Goal: Task Accomplishment & Management: Complete application form

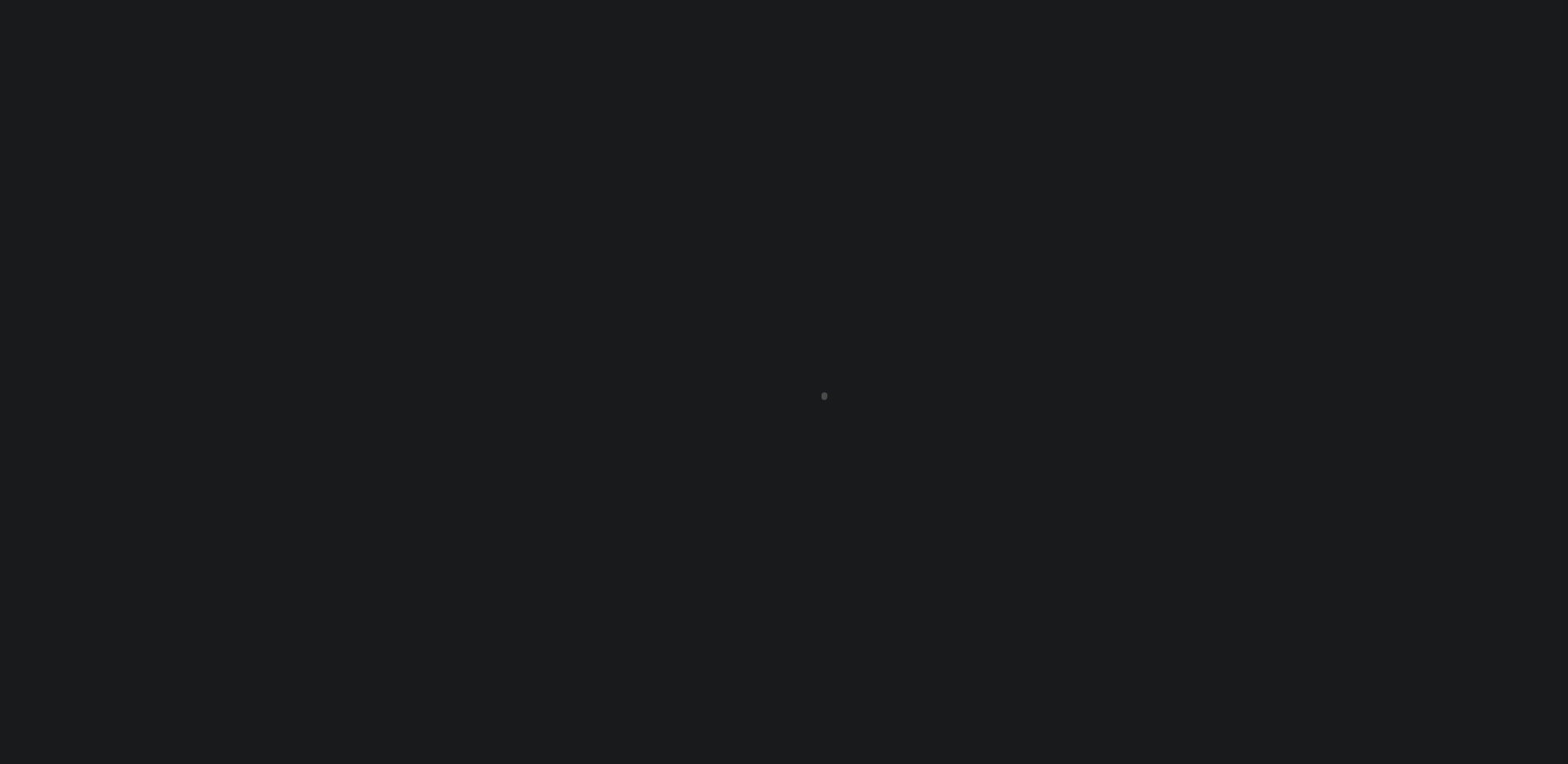
type input "EP-T000001"
type input "ep E ep"
select select
type input "[STREET_ADDRESS]"
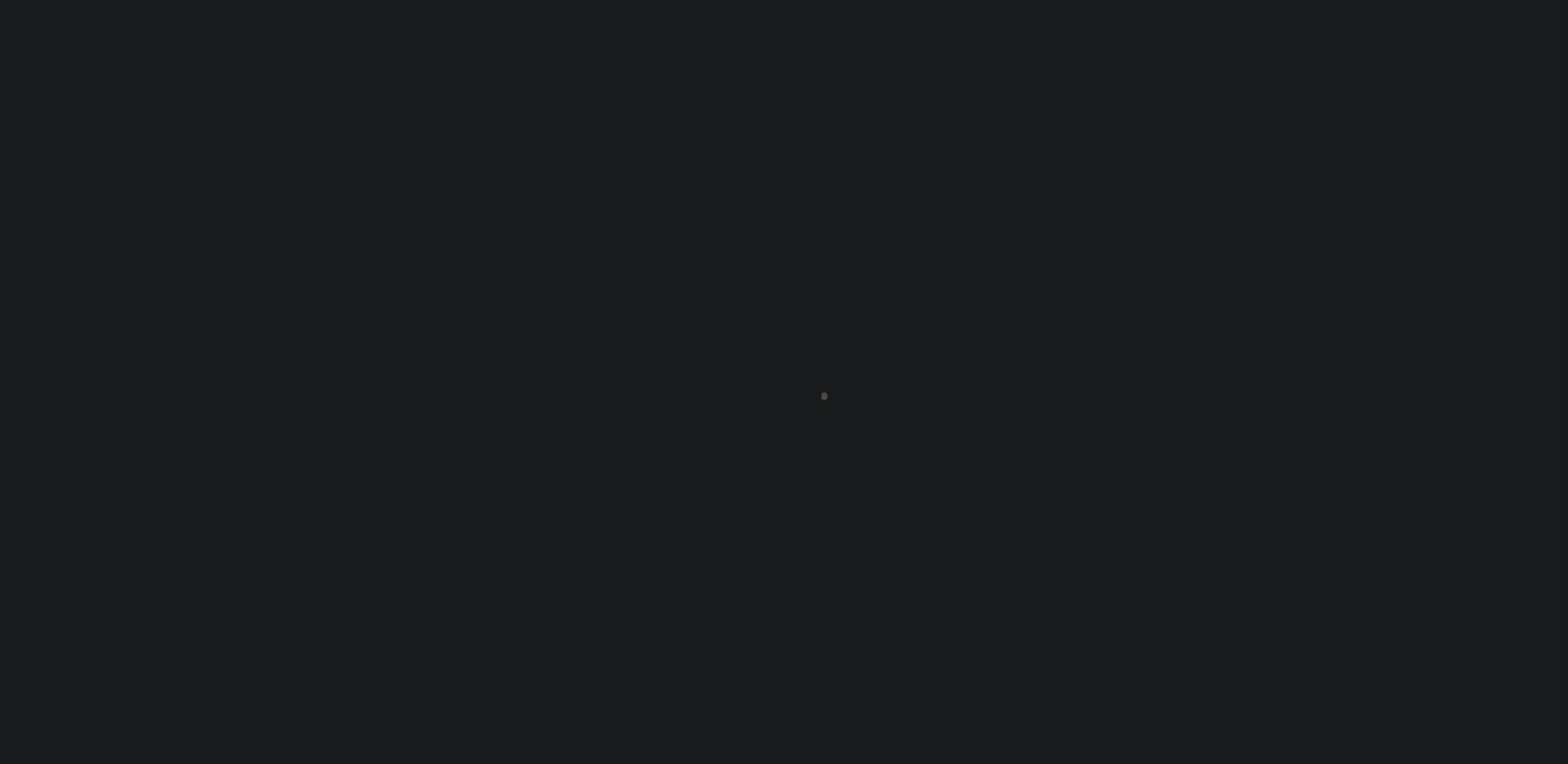
type input "[GEOGRAPHIC_DATA] NC 27405-7605"
type input "[DATE]"
select select "10"
select select "NonEscrow"
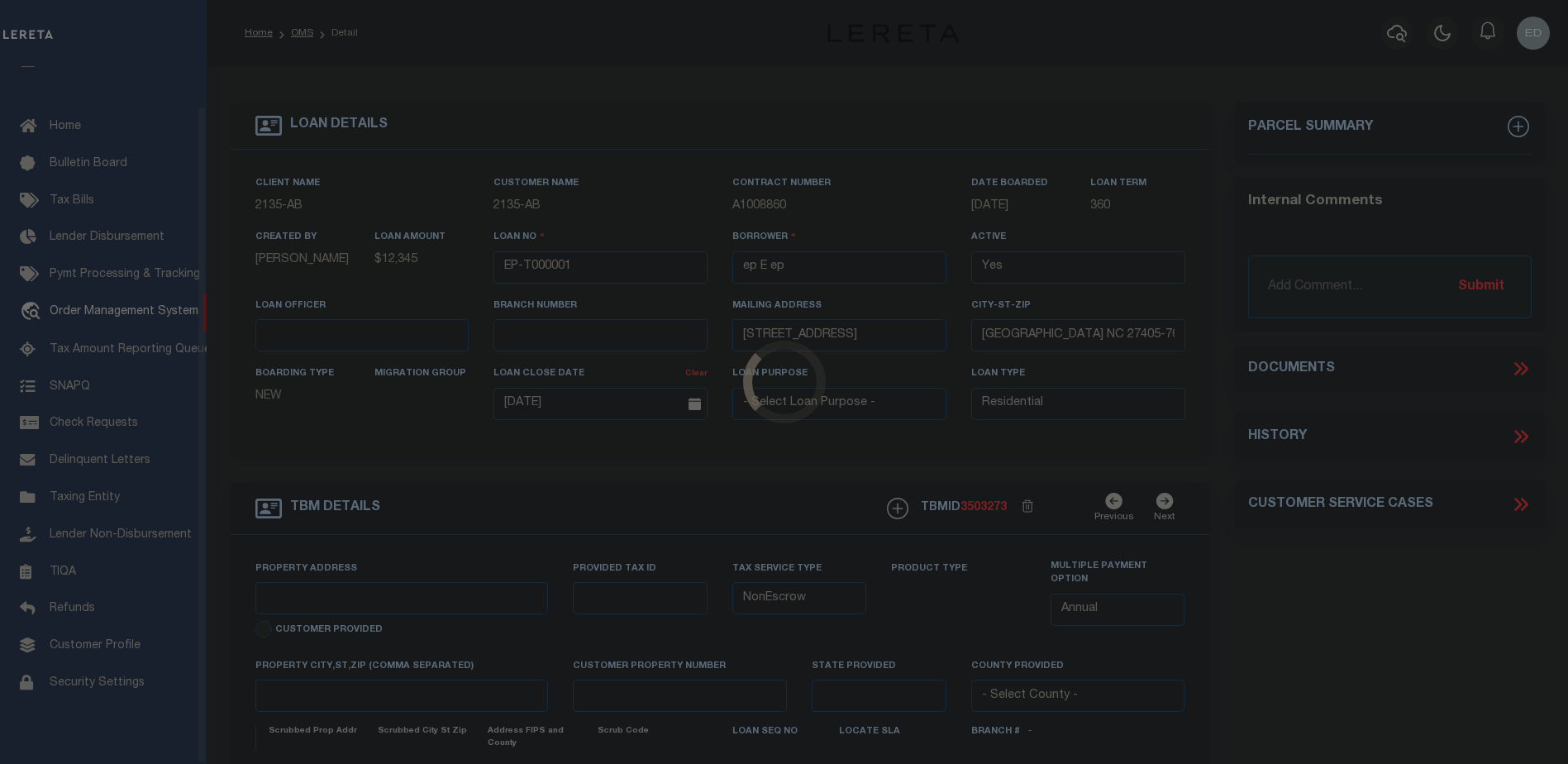
scroll to position [41, 0]
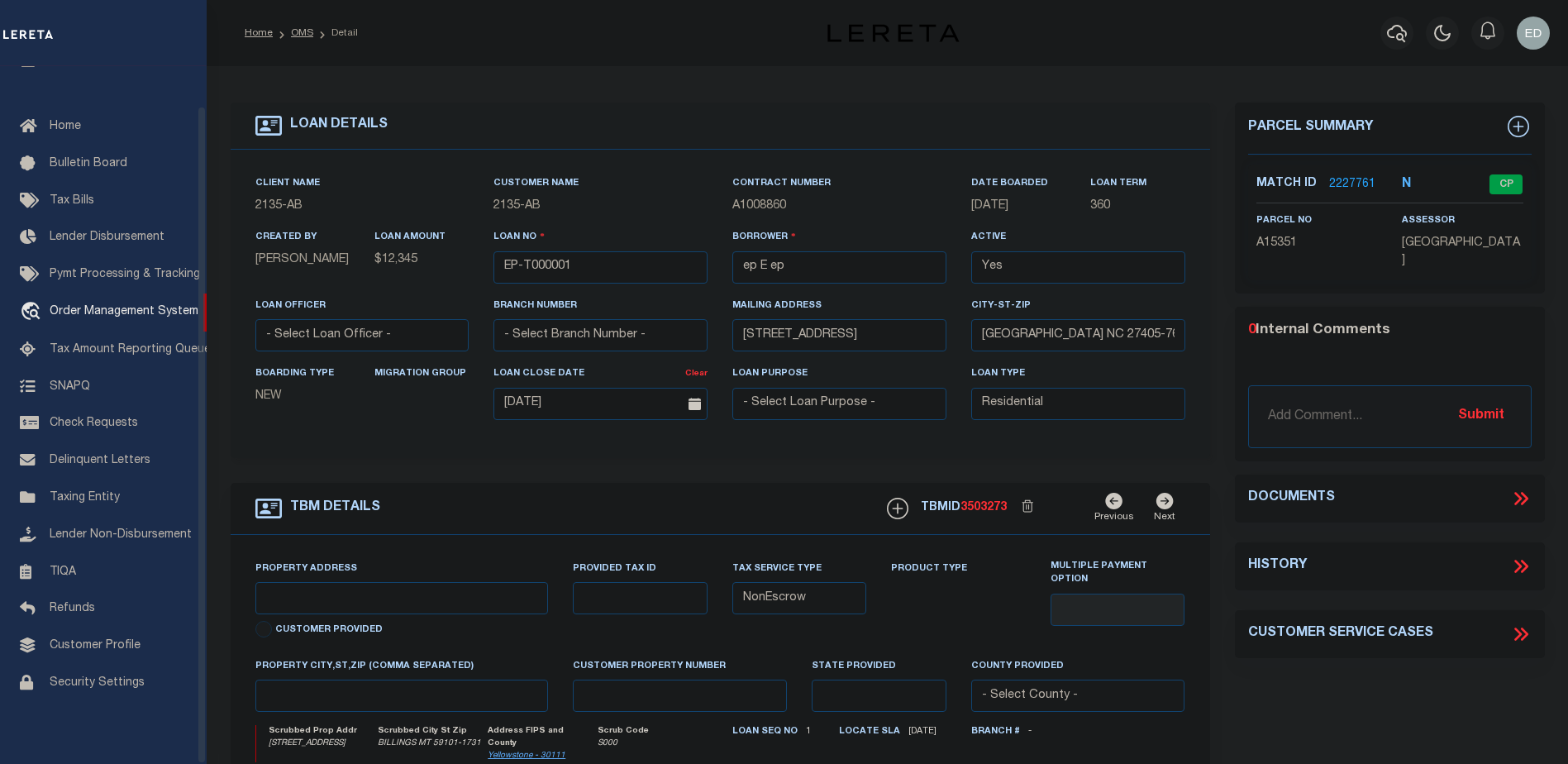
type input "[STREET_ADDRESS]"
select select
type input "BILLINGS MT 59101-1731"
type input "MT"
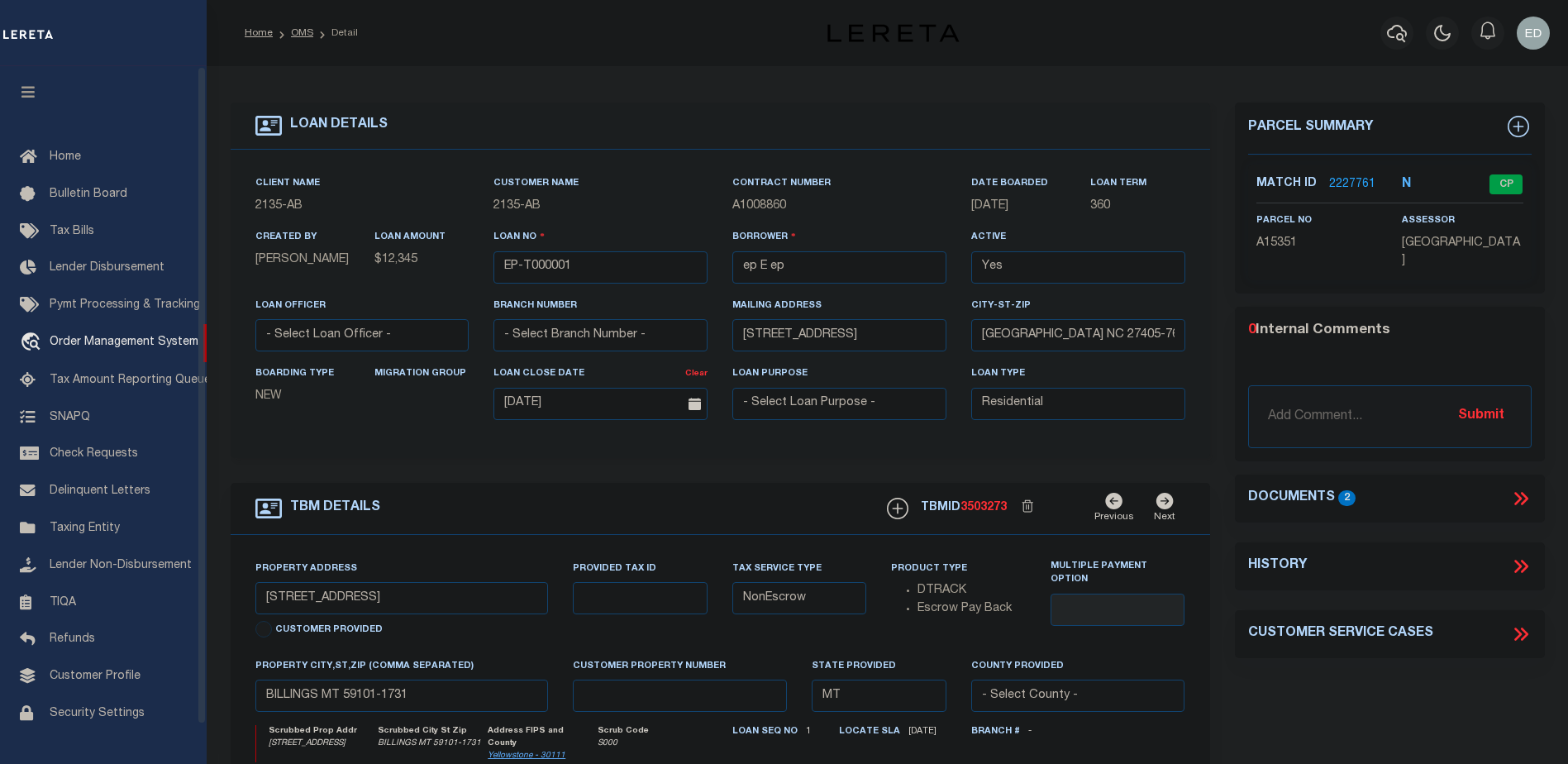
click at [25, 95] on icon "button" at bounding box center [28, 92] width 19 height 15
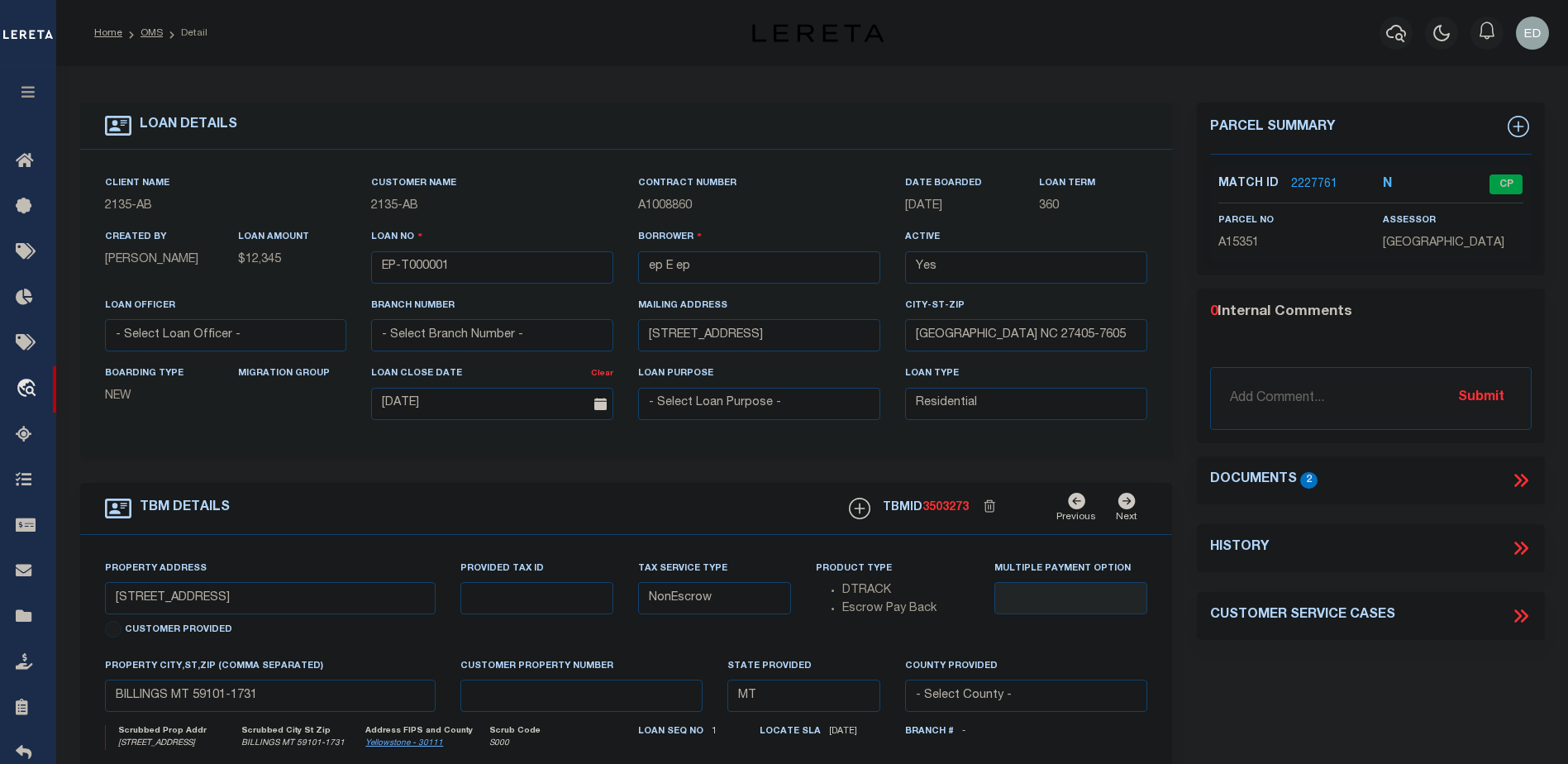
click at [1518, 487] on icon at bounding box center [1520, 480] width 22 height 22
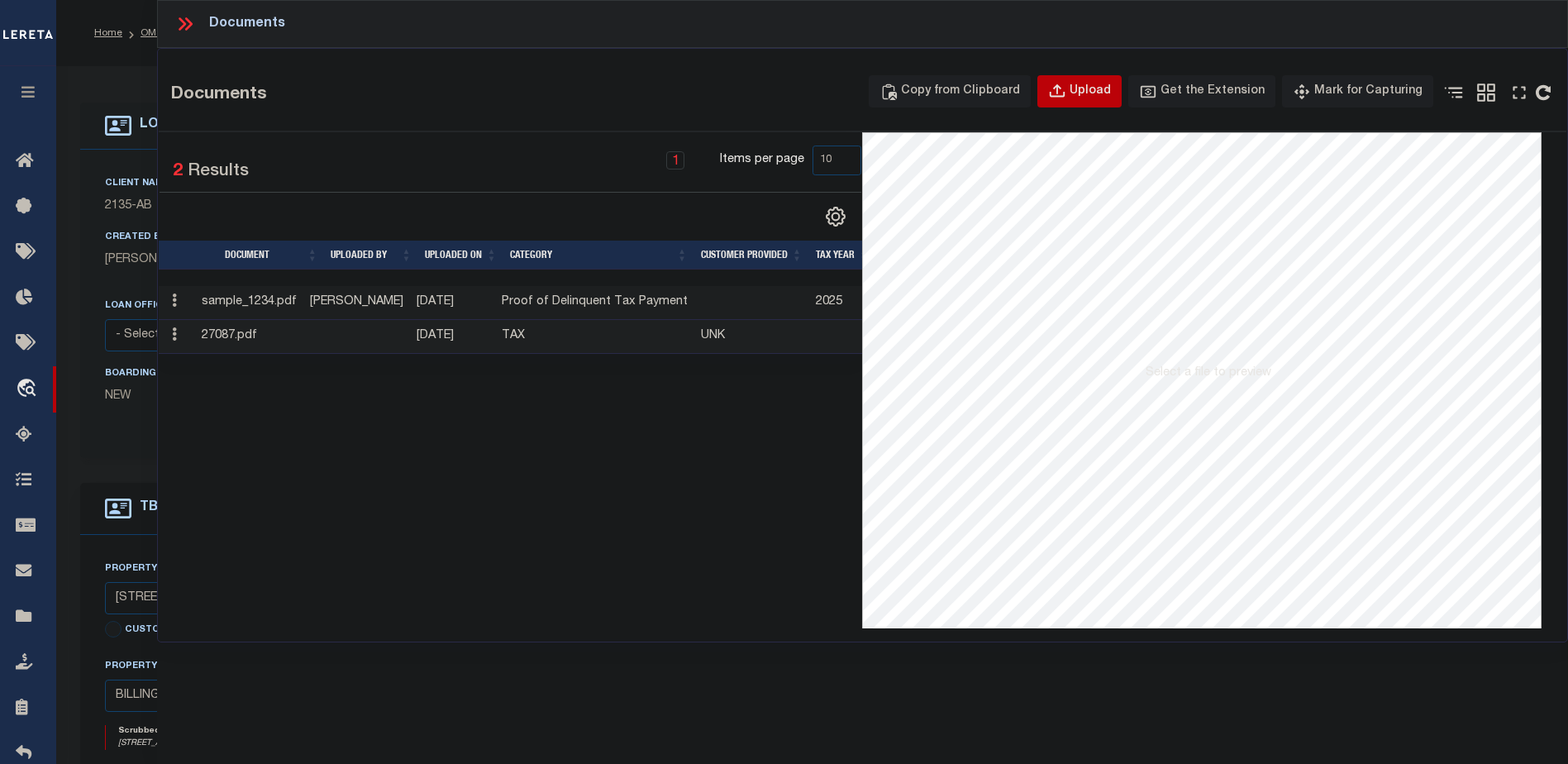
click at [1096, 92] on div "Upload" at bounding box center [1090, 91] width 41 height 18
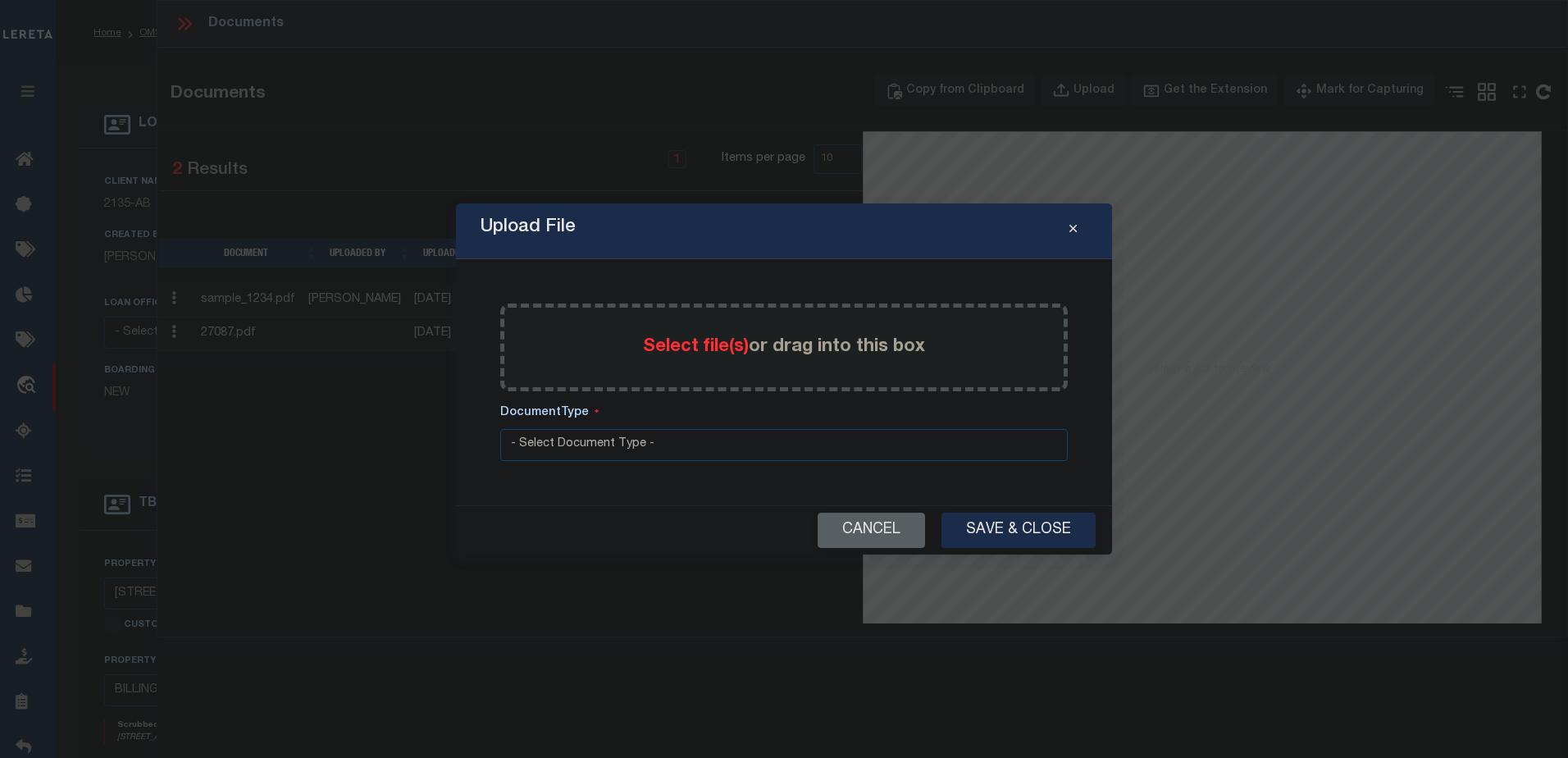
click at [702, 454] on select "- Select Document Type - Tax Service Documents" at bounding box center [784, 445] width 567 height 32
select select "TAX"
click at [500, 429] on select "- Select Document Type - Tax Service Documents" at bounding box center [784, 445] width 567 height 32
click at [699, 355] on span "Select file(s)" at bounding box center [697, 346] width 106 height 18
click at [0, 0] on input "Select file(s) or drag into this box" at bounding box center [0, 0] width 0 height 0
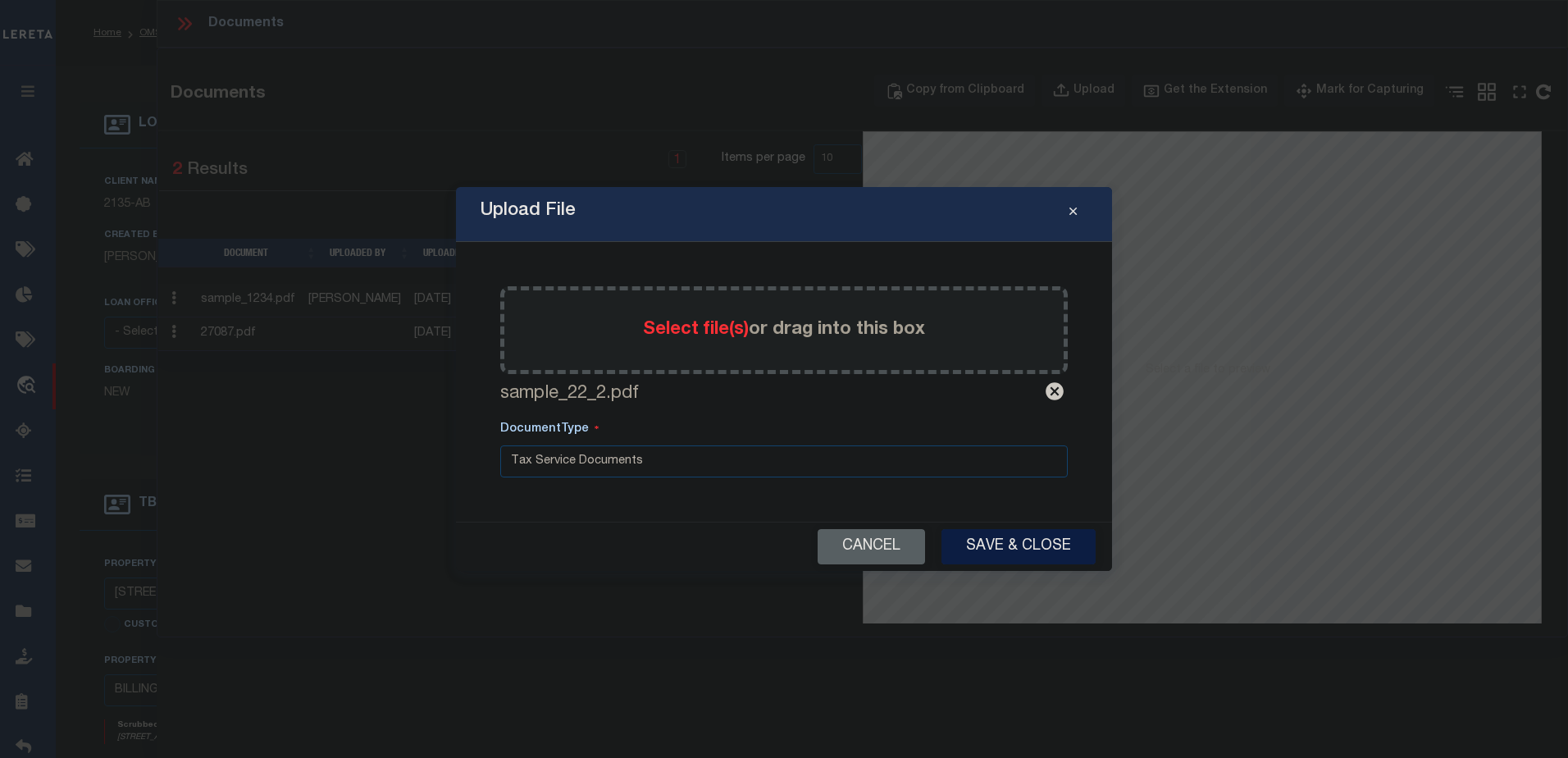
click at [1010, 546] on button "Save & Close" at bounding box center [1019, 547] width 154 height 35
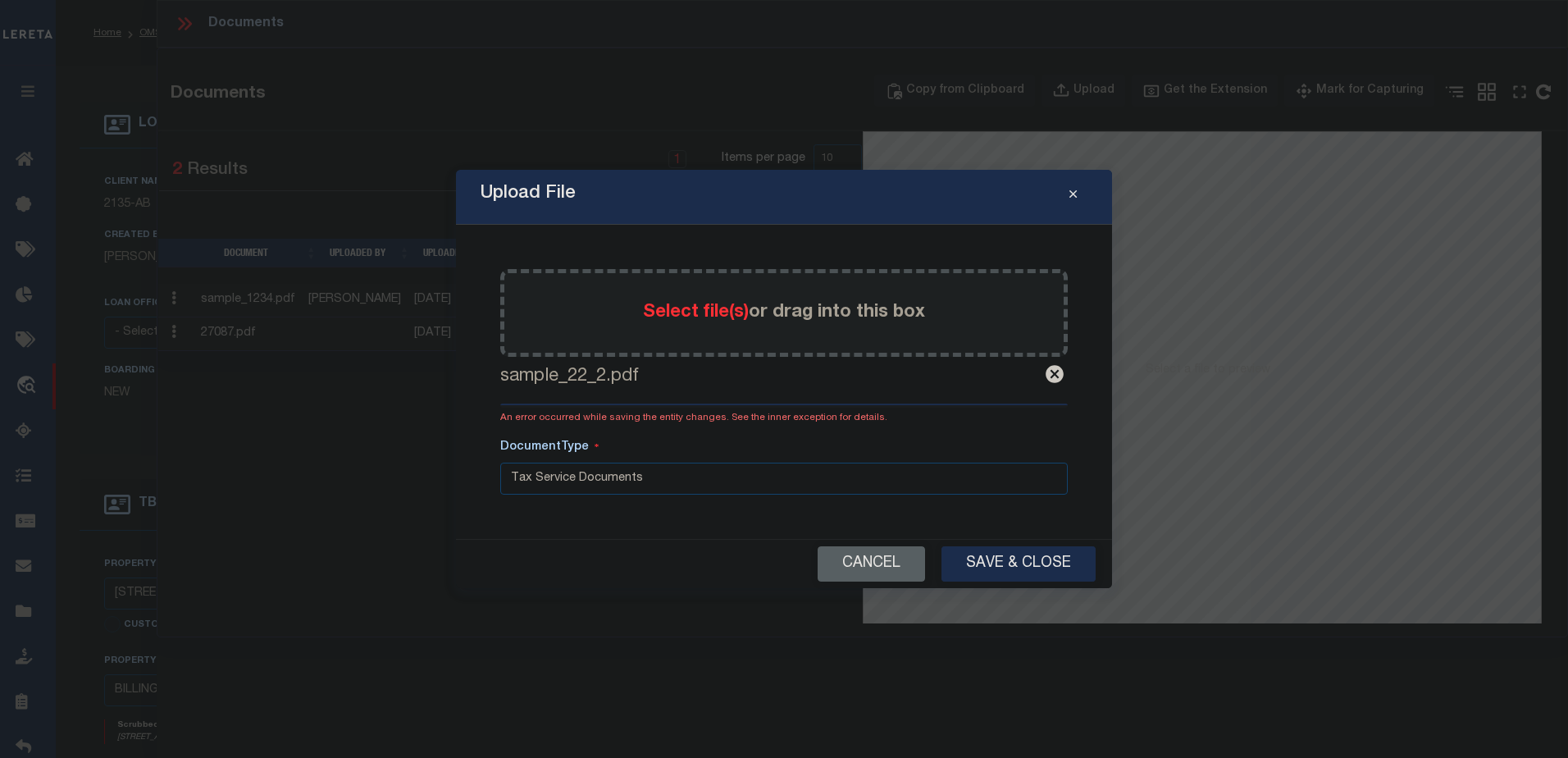
click at [710, 420] on div "An error occurred while saving the entity changes. See the inner exception for …" at bounding box center [784, 419] width 567 height 15
click at [709, 421] on div "An error occurred while saving the entity changes. See the inner exception for …" at bounding box center [784, 419] width 567 height 15
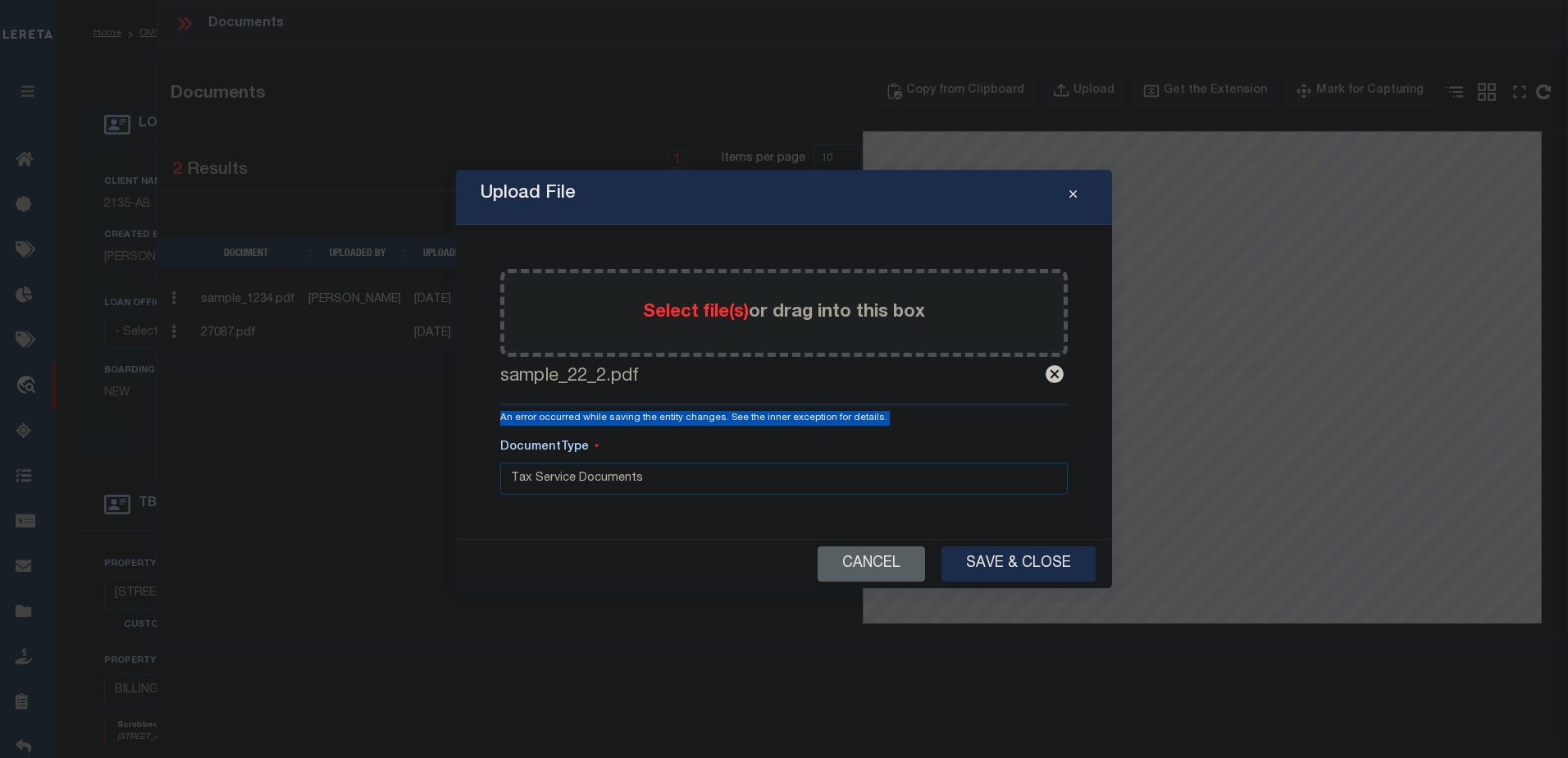
click at [709, 421] on div "An error occurred while saving the entity changes. See the inner exception for …" at bounding box center [784, 419] width 567 height 15
drag, startPoint x: 709, startPoint y: 421, endPoint x: 671, endPoint y: 419, distance: 38.1
click at [672, 419] on div "An error occurred while saving the entity changes. See the inner exception for …" at bounding box center [784, 419] width 567 height 15
click at [671, 419] on div "An error occurred while saving the entity changes. See the inner exception for …" at bounding box center [784, 419] width 567 height 15
drag, startPoint x: 672, startPoint y: 419, endPoint x: 690, endPoint y: 420, distance: 18.0
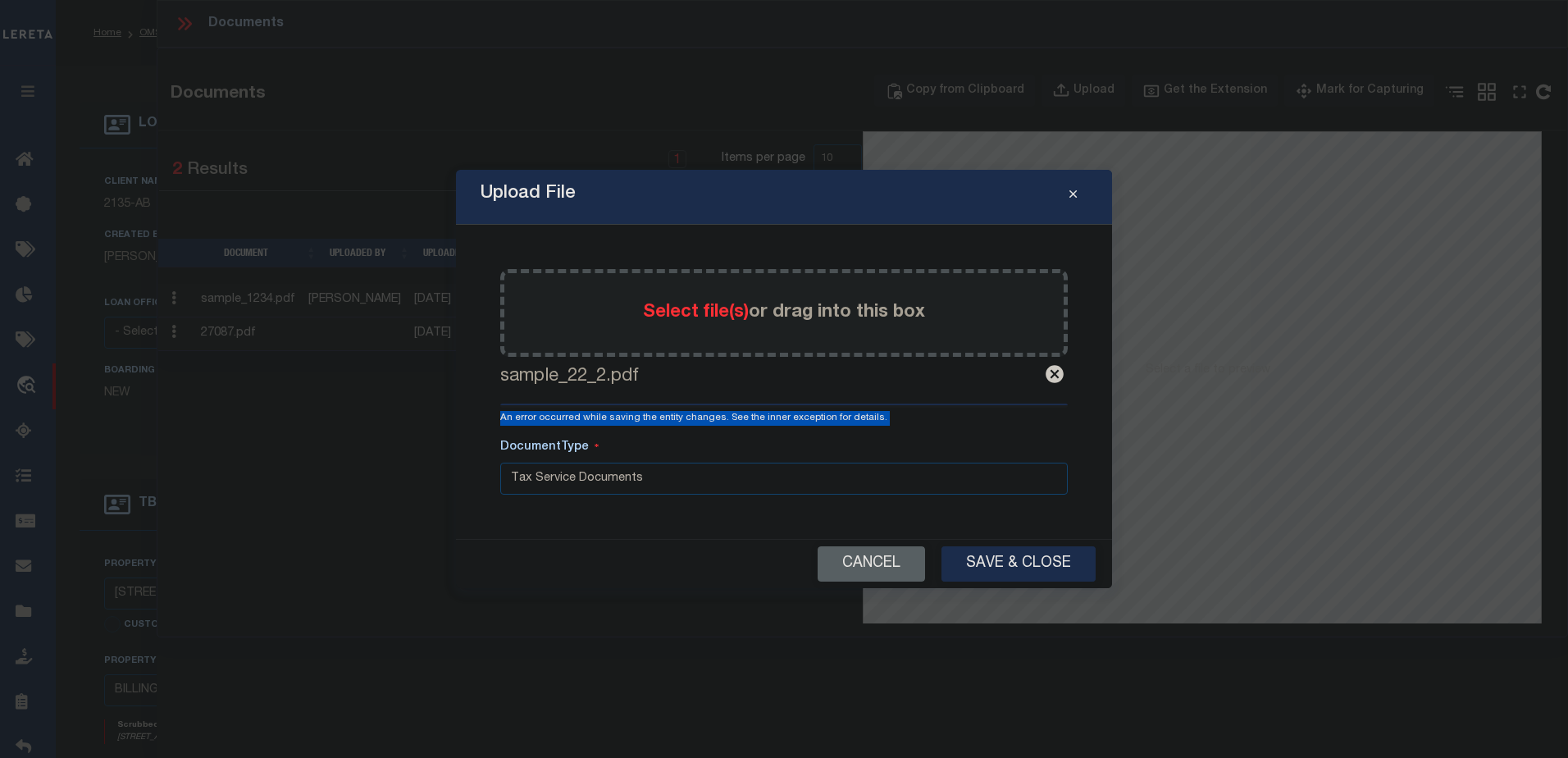
click at [757, 419] on div "An error occurred while saving the entity changes. See the inner exception for …" at bounding box center [784, 419] width 567 height 15
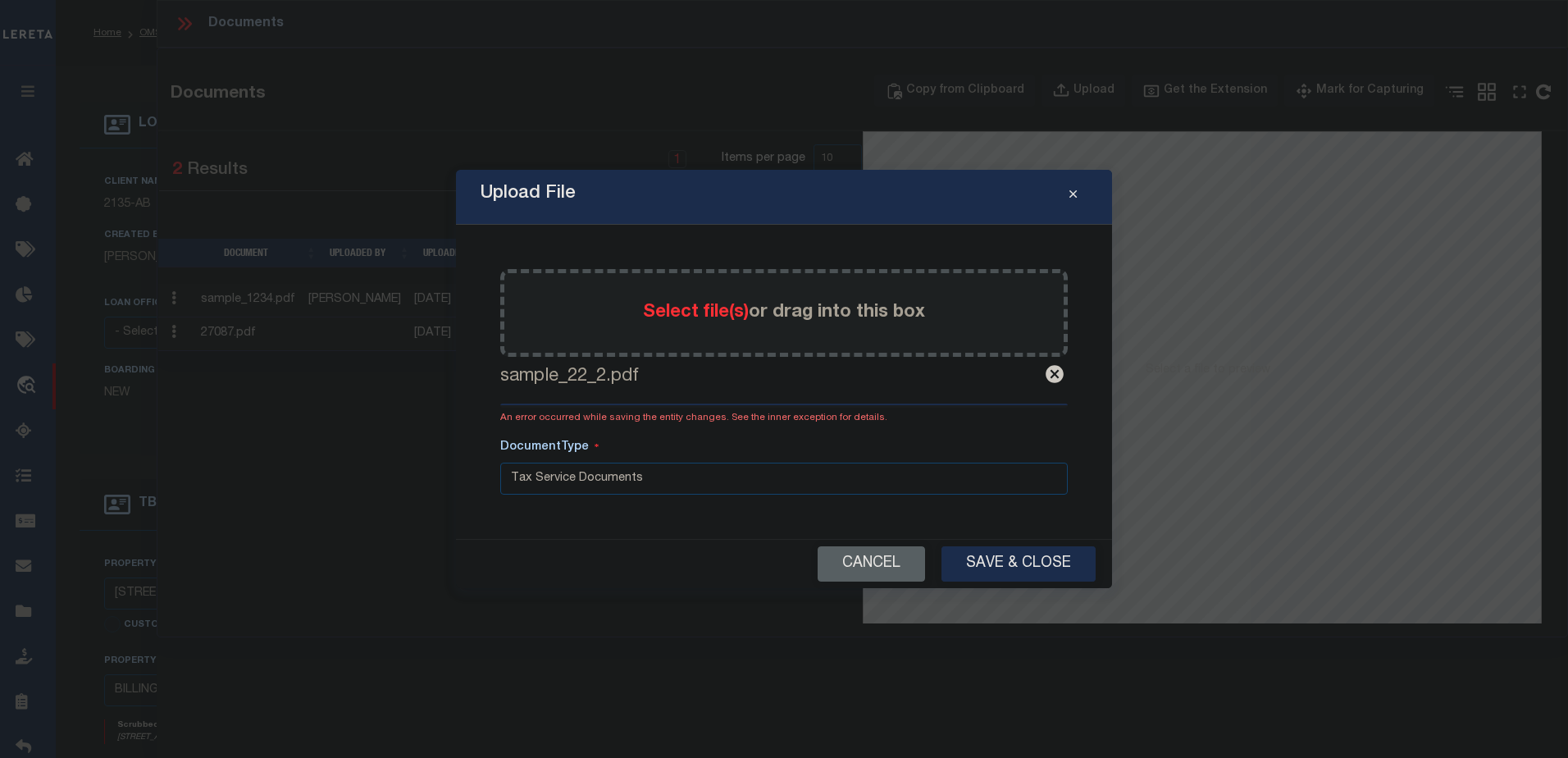
click at [684, 420] on div "An error occurred while saving the entity changes. See the inner exception for …" at bounding box center [784, 419] width 567 height 15
click at [1012, 566] on button "Save & Close" at bounding box center [1019, 564] width 154 height 35
click at [613, 375] on label "sample_22_2.pdf" at bounding box center [569, 377] width 139 height 27
click at [1054, 375] on icon at bounding box center [1055, 374] width 21 height 21
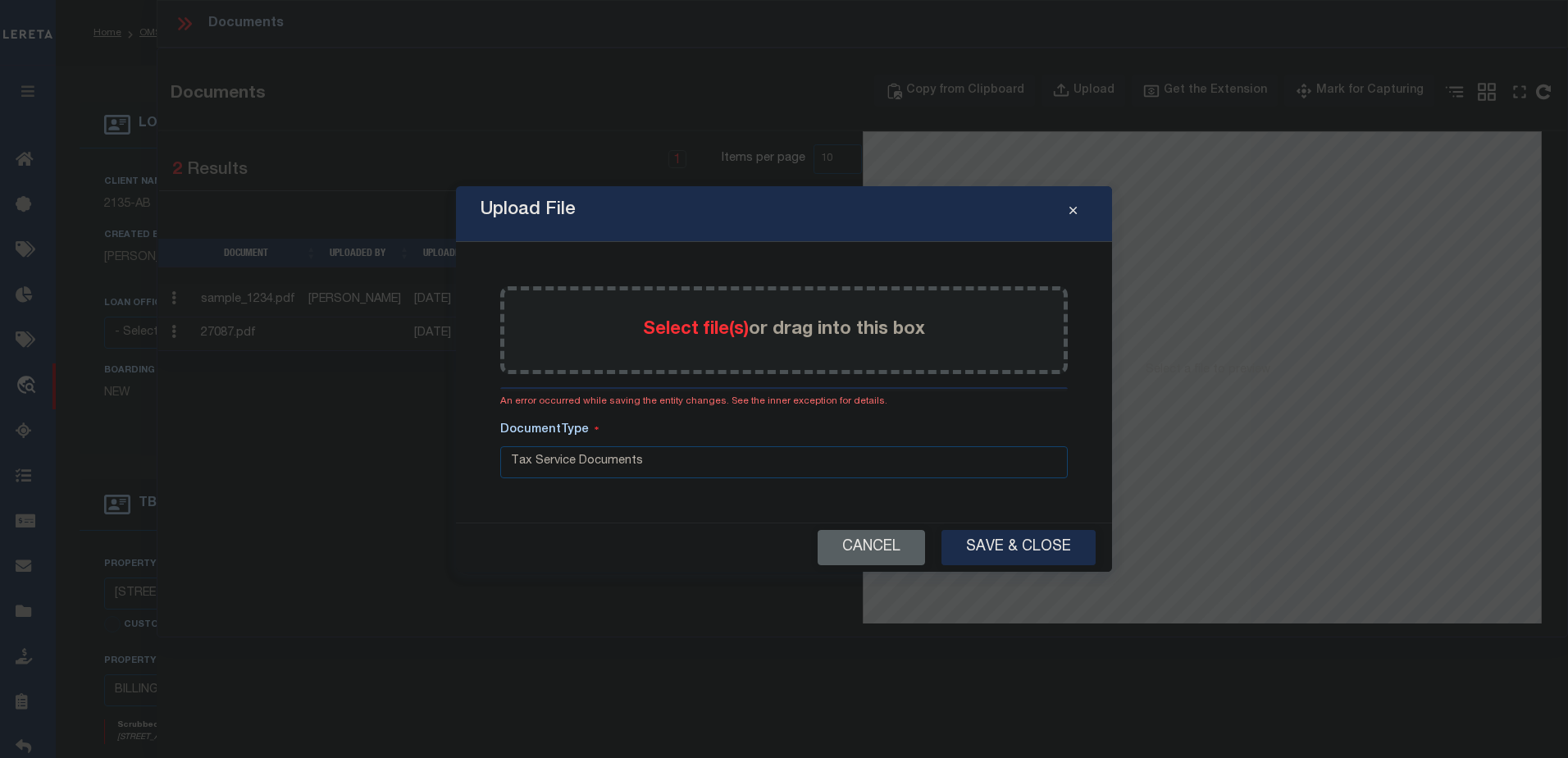
click at [711, 338] on span "Select file(s)" at bounding box center [697, 329] width 106 height 18
click at [0, 0] on input "Select file(s) or drag into this box" at bounding box center [0, 0] width 0 height 0
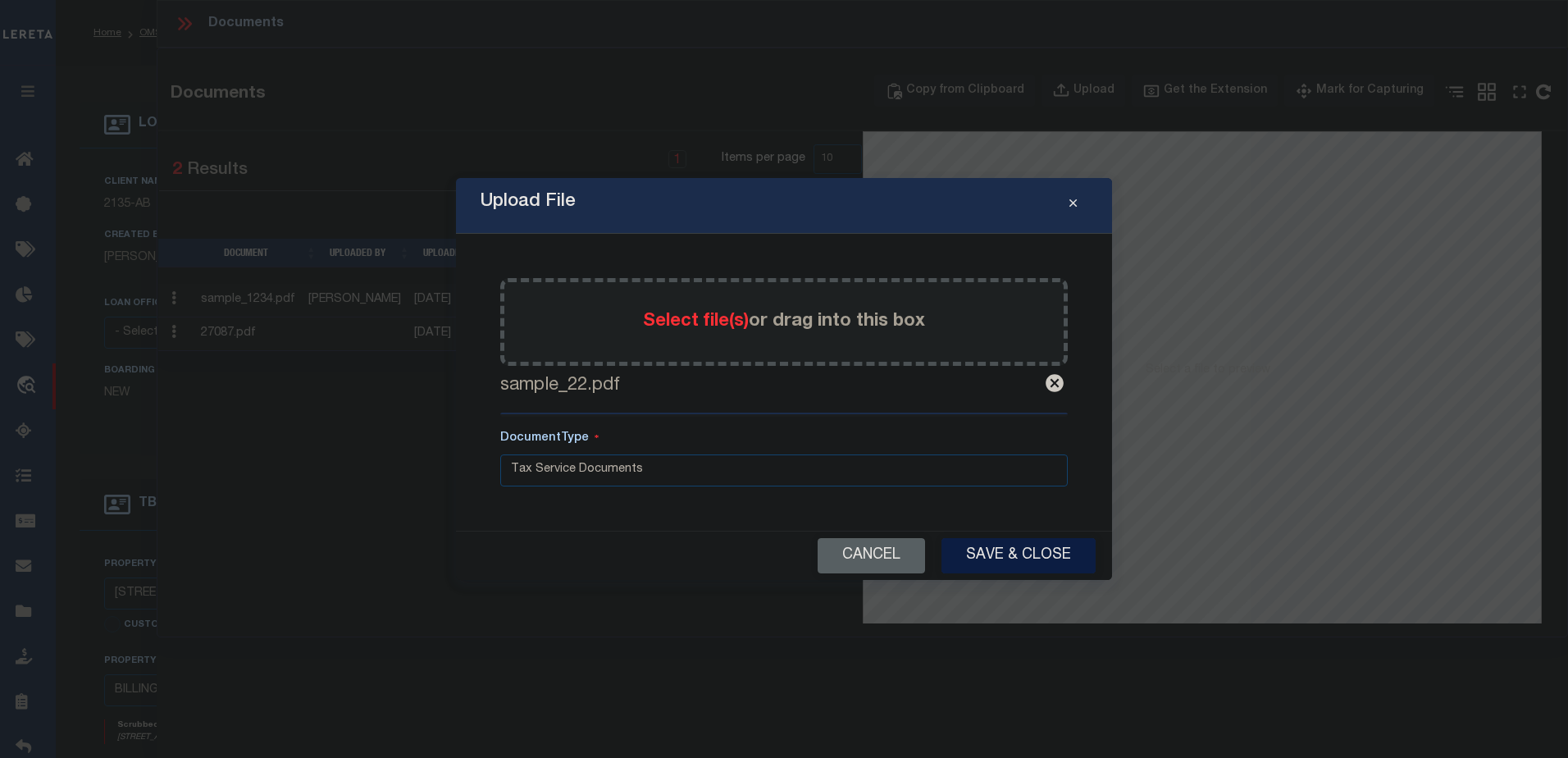
click at [1012, 545] on button "Save & Close" at bounding box center [1019, 556] width 154 height 35
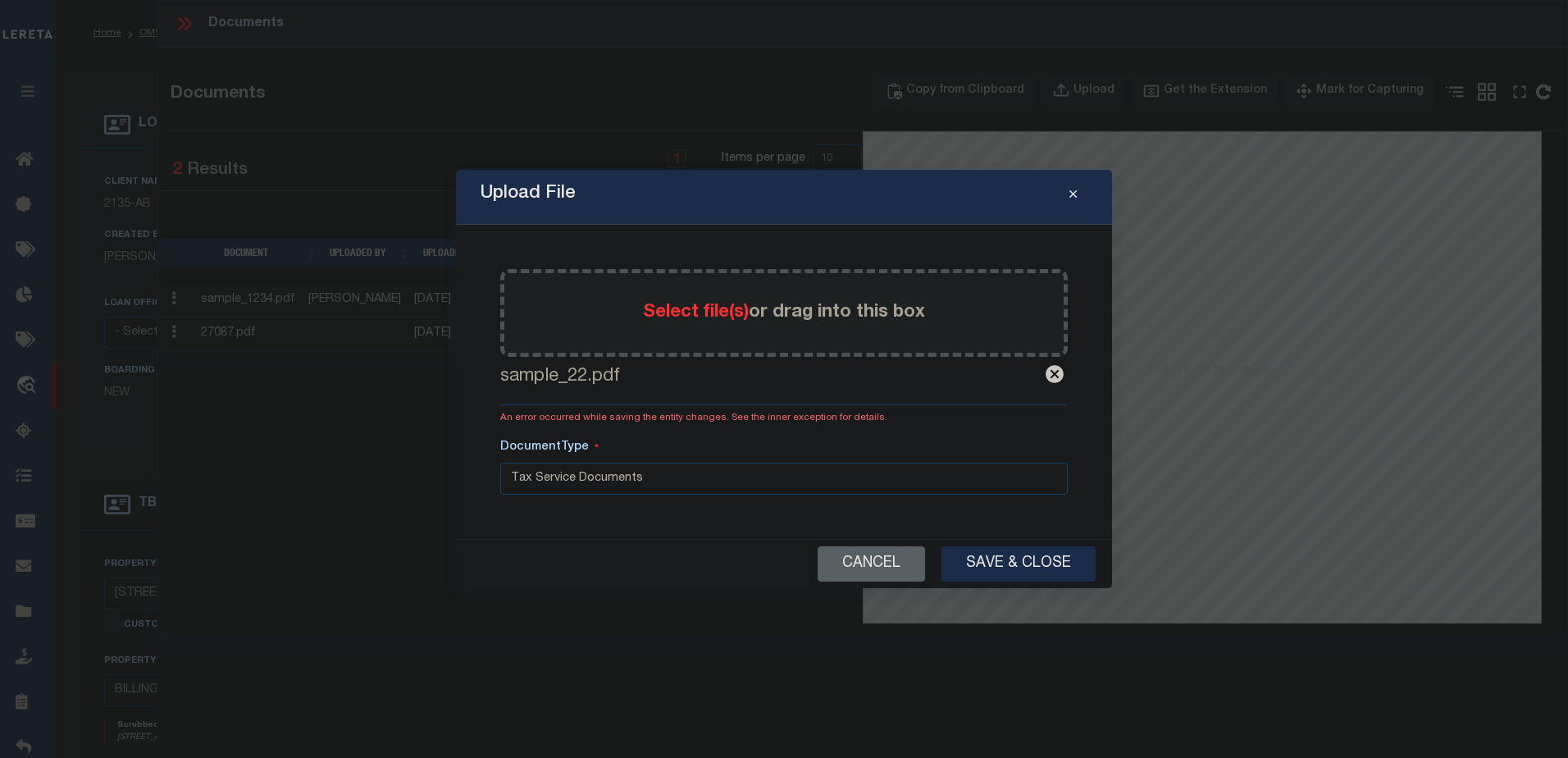
click at [858, 490] on select "- Select Document Type - Tax Service Documents" at bounding box center [784, 478] width 567 height 32
drag, startPoint x: 857, startPoint y: 488, endPoint x: 856, endPoint y: 538, distance: 50.0
click at [857, 488] on select "- Select Document Type - Tax Service Documents" at bounding box center [784, 478] width 567 height 32
click at [854, 560] on button "Cancel" at bounding box center [871, 564] width 108 height 35
